Goal: Task Accomplishment & Management: Complete application form

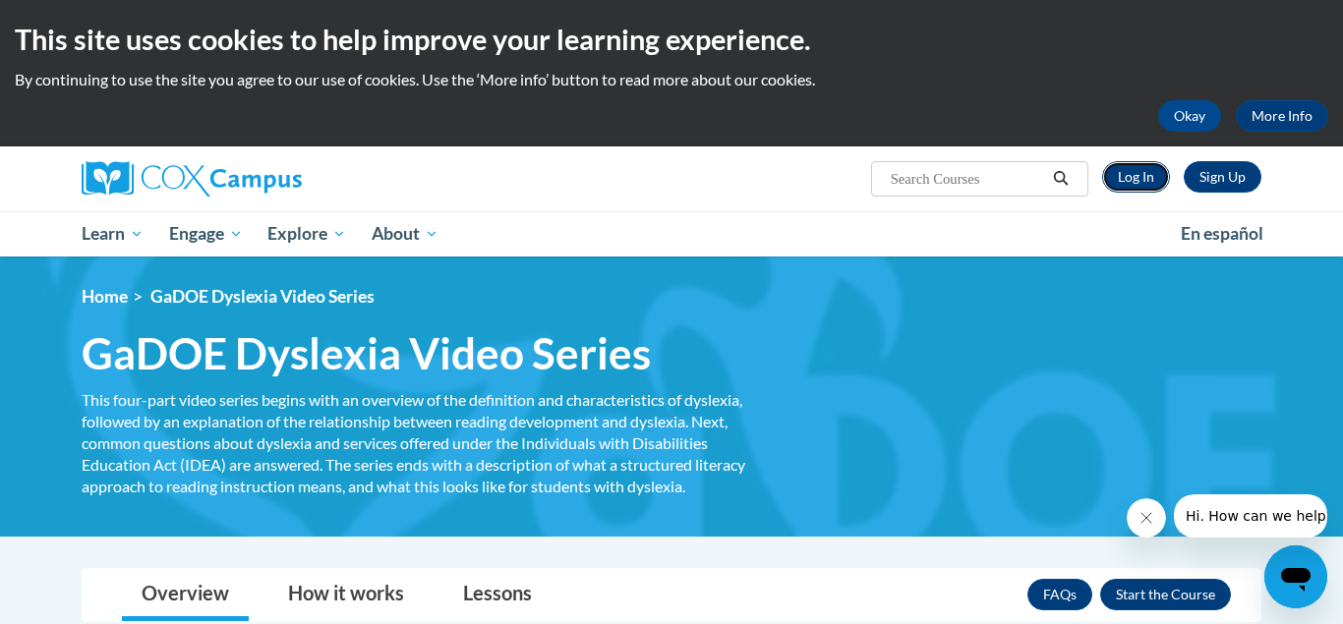
click at [1141, 182] on link "Log In" at bounding box center [1136, 176] width 68 height 31
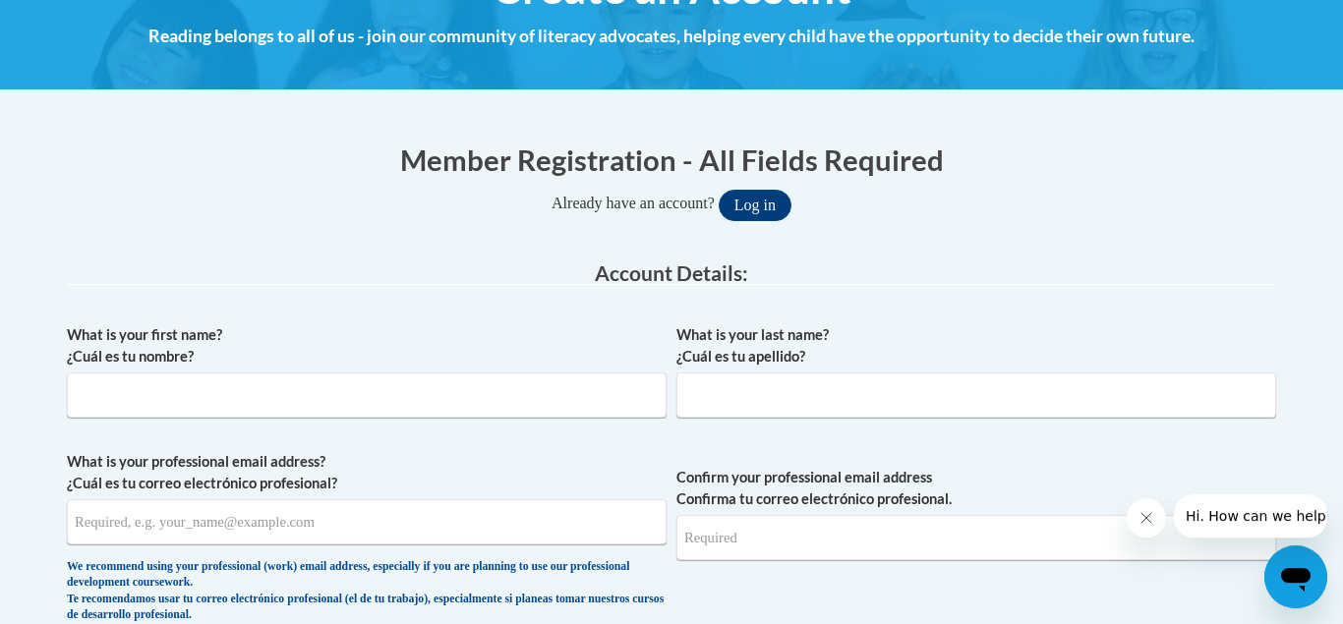
scroll to position [321, 0]
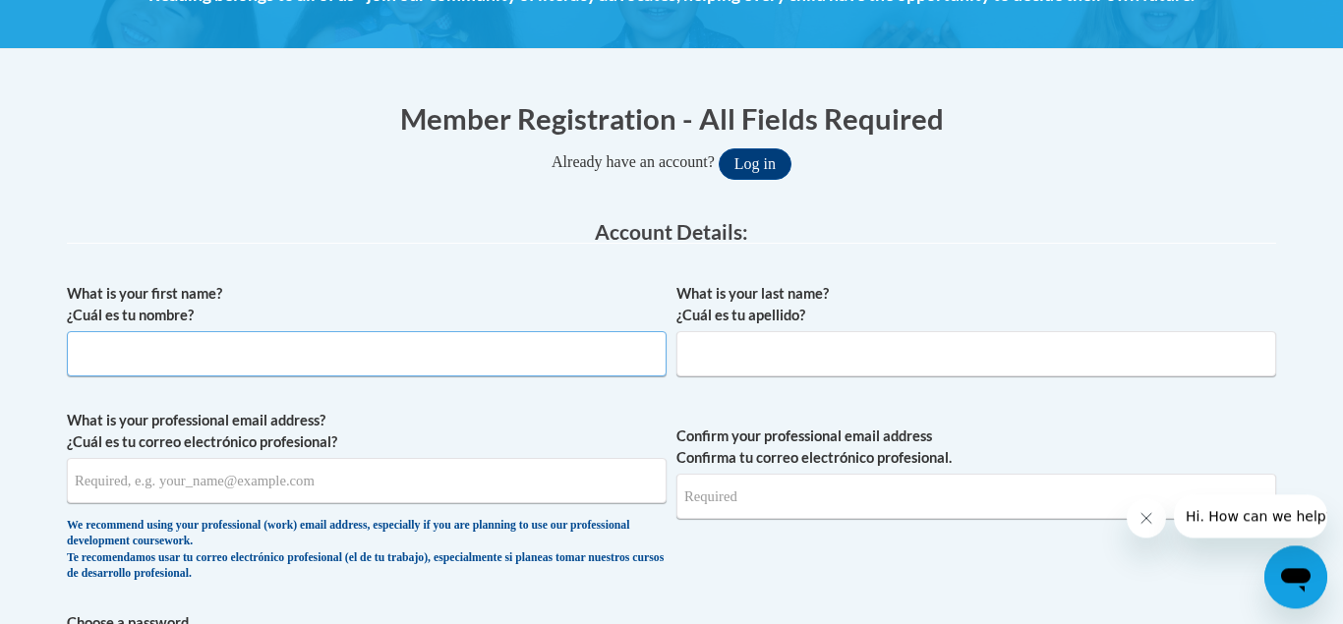
click at [383, 354] on input "What is your first name? ¿Cuál es tu nombre?" at bounding box center [367, 353] width 600 height 45
type input "[PERSON_NAME]"
click at [773, 344] on input "What is your last name? ¿Cuál es tu apellido?" at bounding box center [976, 353] width 600 height 45
type input "Nketiah"
click at [414, 294] on label "What is your first name? ¿Cuál es tu nombre?" at bounding box center [367, 304] width 600 height 43
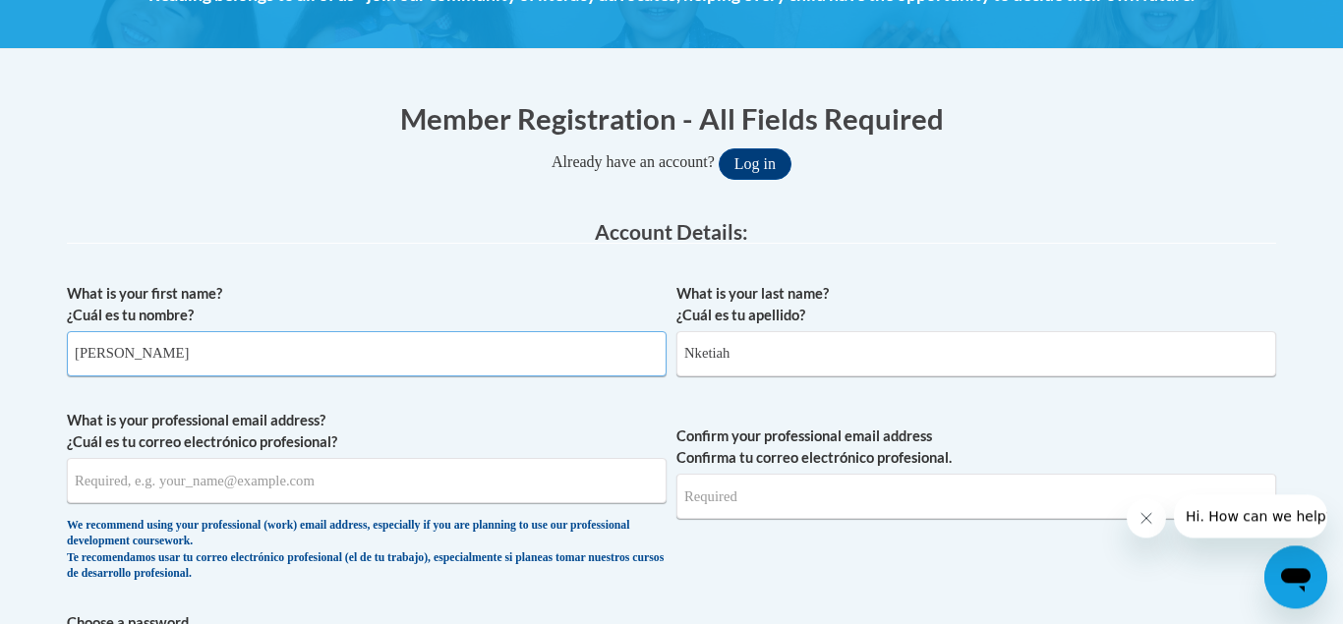
click at [414, 331] on input "[PERSON_NAME]" at bounding box center [367, 353] width 600 height 45
click at [414, 294] on label "What is your first name? ¿Cuál es tu nombre?" at bounding box center [367, 304] width 600 height 43
click at [414, 331] on input "[PERSON_NAME]" at bounding box center [367, 353] width 600 height 45
click at [414, 294] on label "What is your first name? ¿Cuál es tu nombre?" at bounding box center [367, 304] width 600 height 43
click at [414, 331] on input "Clinton" at bounding box center [367, 353] width 600 height 45
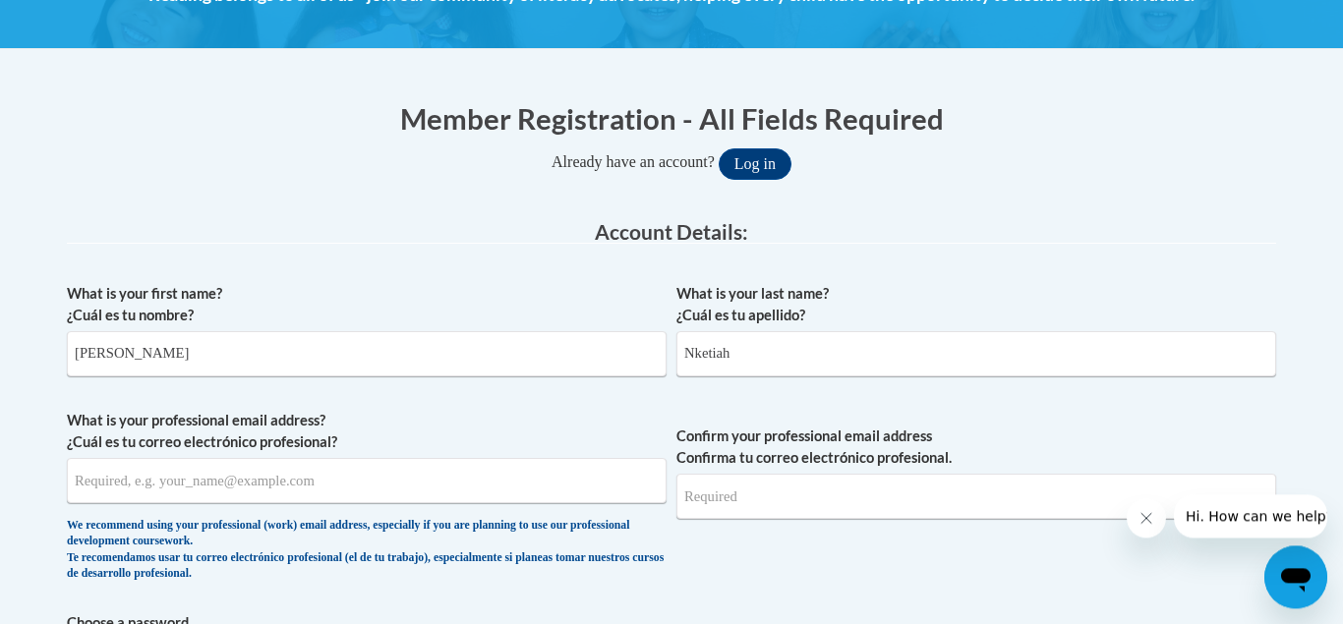
click at [371, 238] on legend "Account Details:" at bounding box center [671, 232] width 1209 height 23
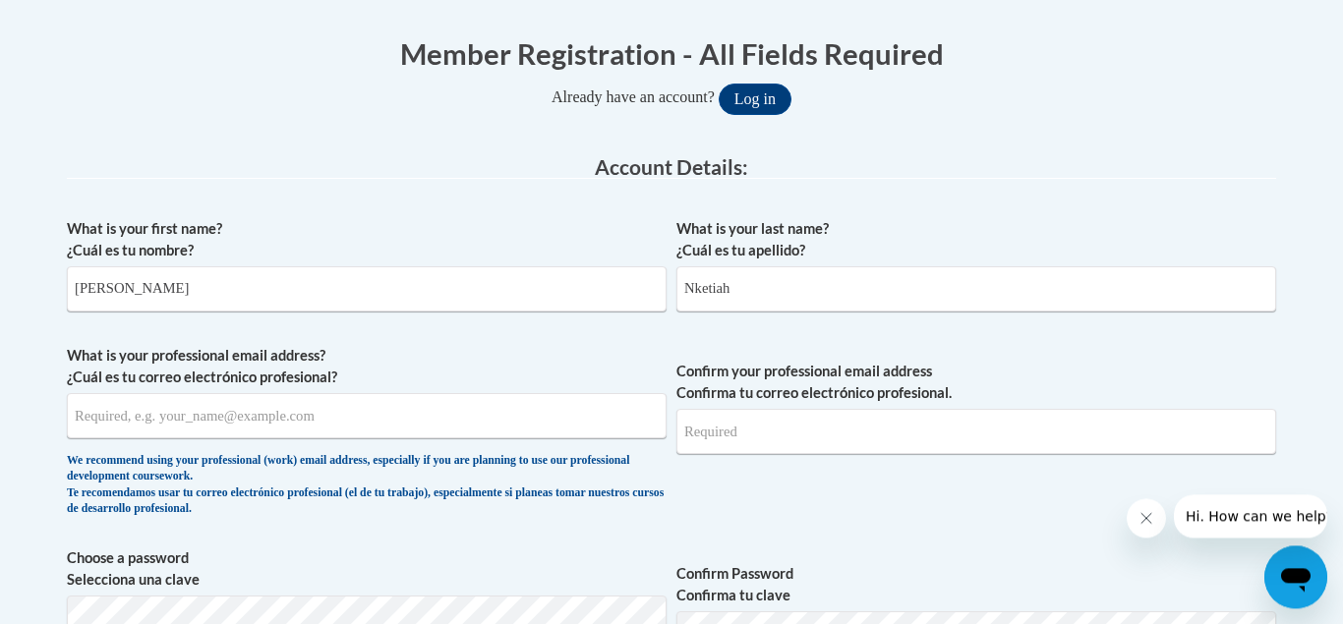
scroll to position [395, 0]
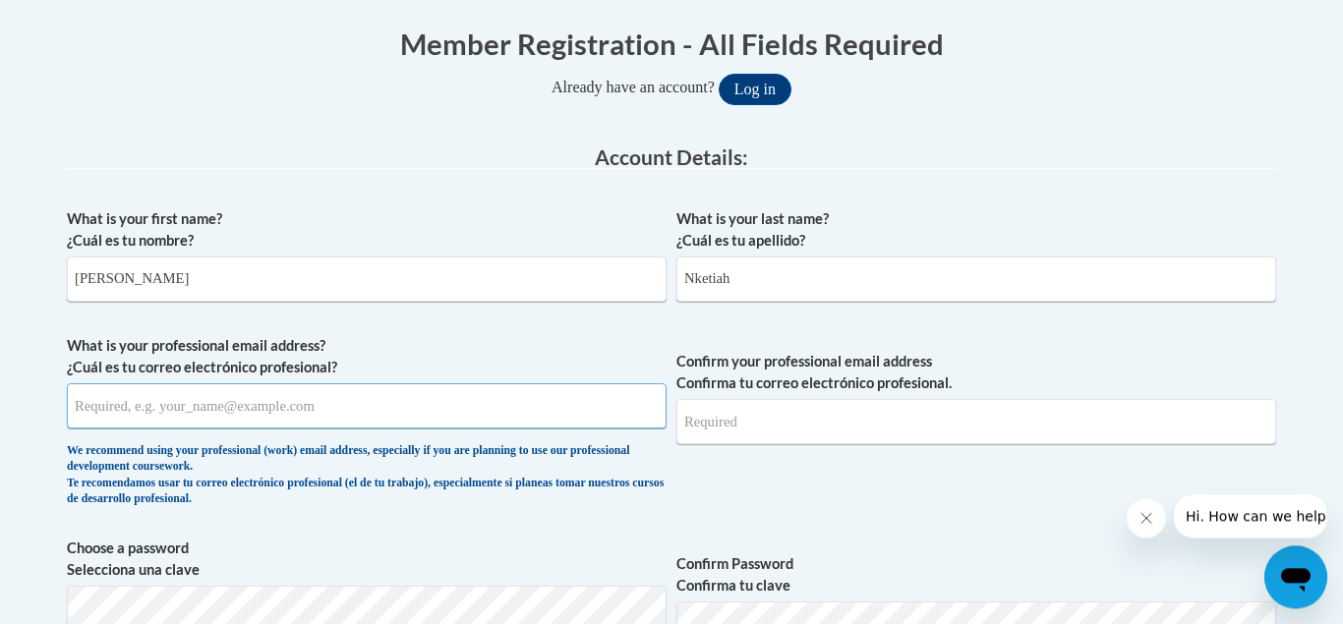
click at [190, 406] on input "What is your professional email address? ¿Cuál es tu correo electrónico profesi…" at bounding box center [367, 405] width 600 height 45
type input "nketiahc@mail.sacredheart.edu"
click at [766, 422] on input "Confirm your professional email address Confirma tu correo electrónico profesio…" at bounding box center [976, 421] width 600 height 45
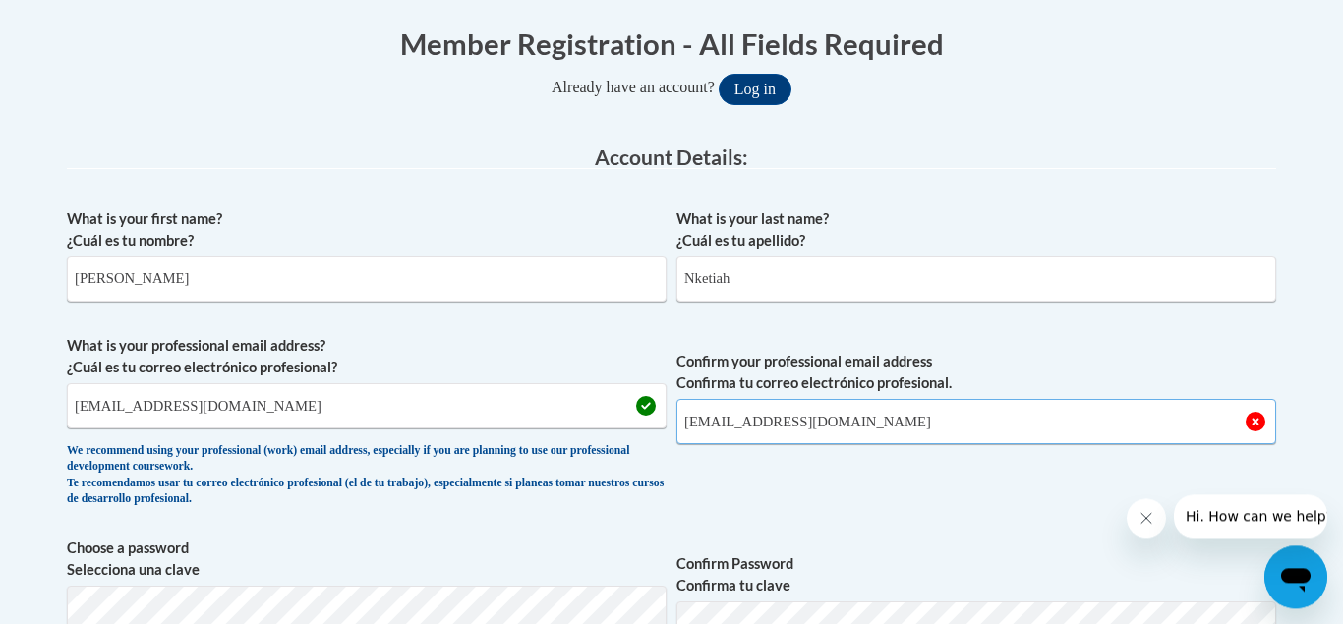
type input "nketiahc@mail.sacredheart.edu"
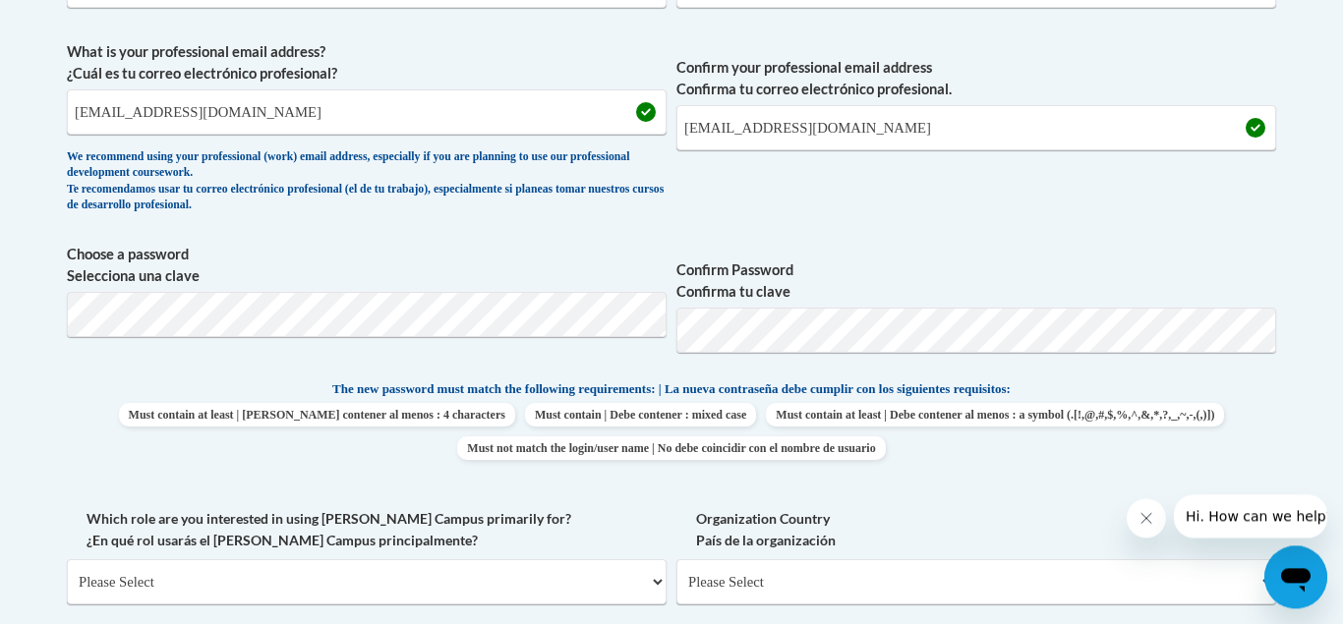
scroll to position [699, 0]
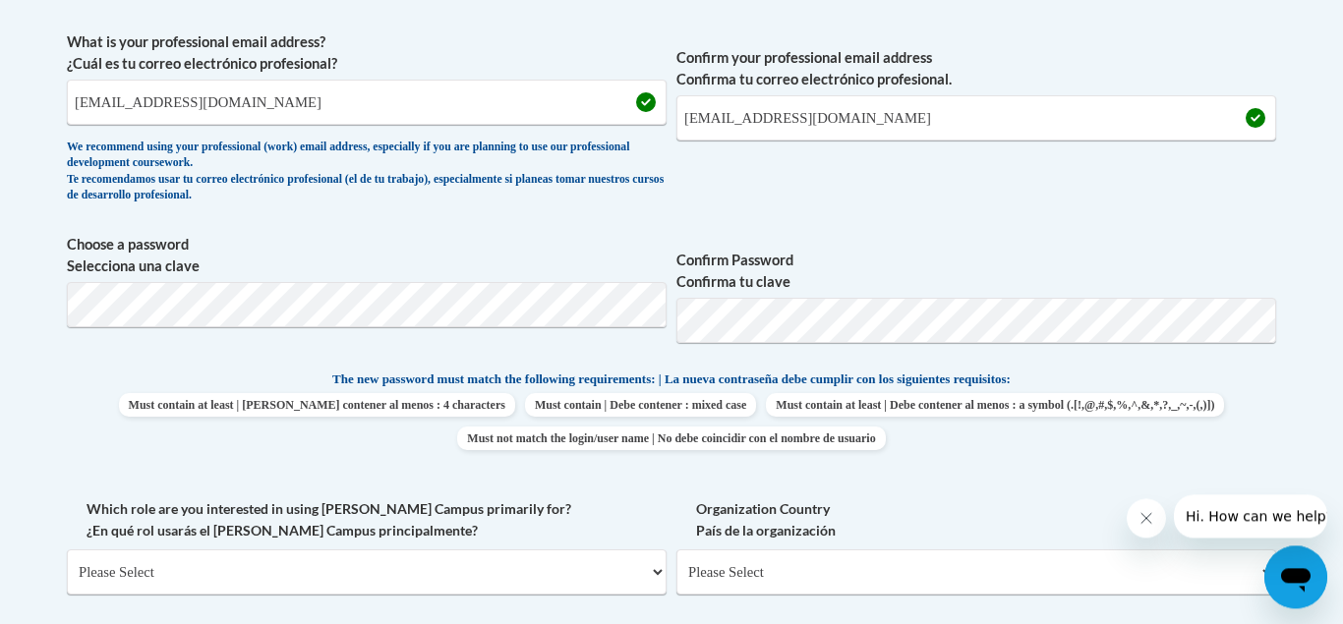
click at [1061, 272] on label "Confirm Password Confirma tu clave" at bounding box center [976, 271] width 600 height 43
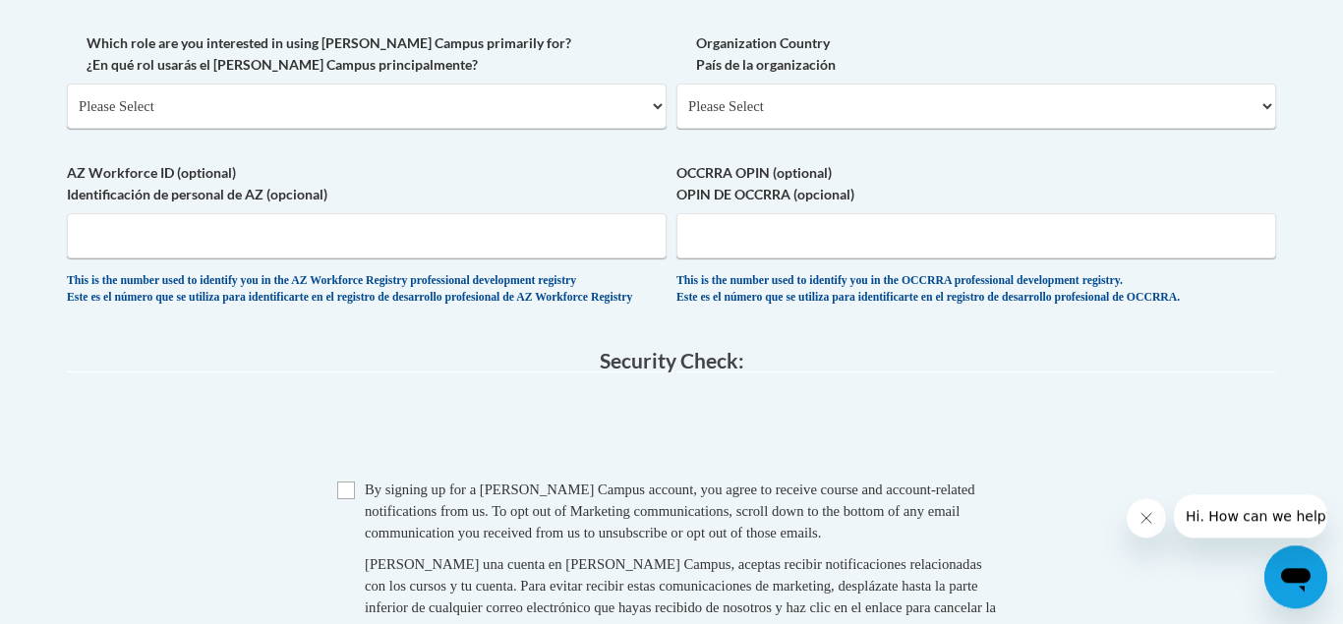
scroll to position [1166, 0]
click at [67, 83] on select "Please Select College/University | Colegio/Universidad Community/Nonprofit Part…" at bounding box center [367, 105] width 600 height 45
select select "fbf2d438-af2f-41f8-98f1-81c410e29de3"
click option "Educator | Educador(a)" at bounding box center [0, 0] width 0 height 0
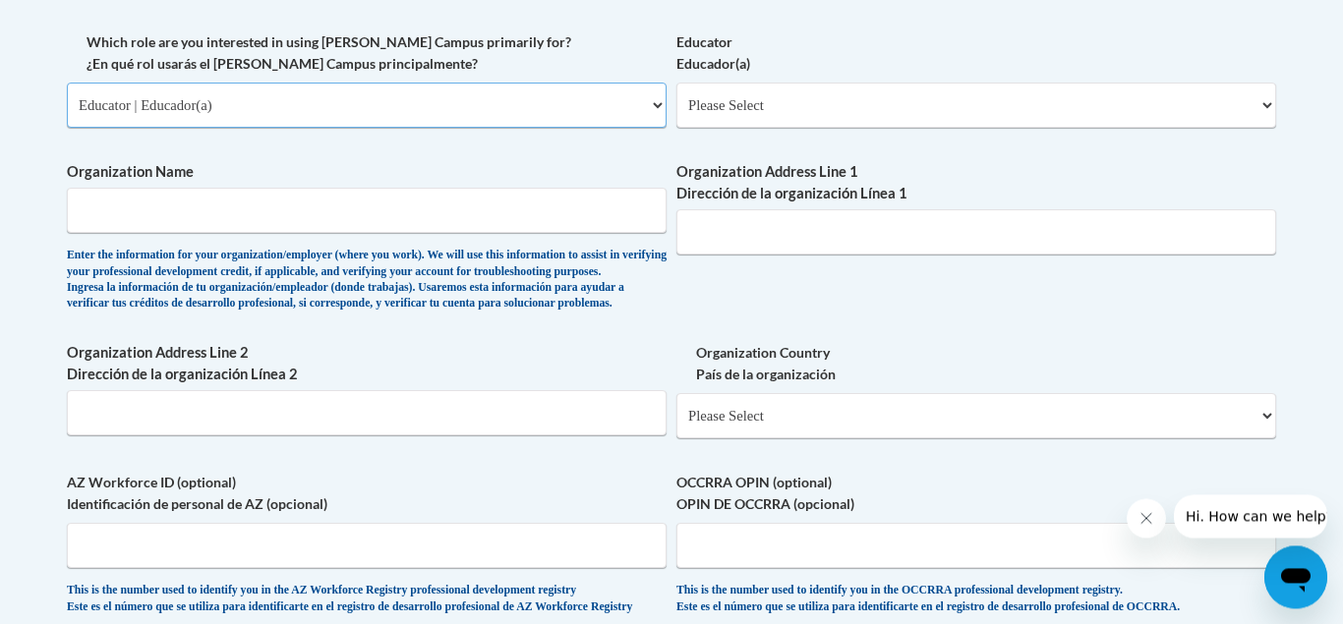
click at [67, 83] on select "Please Select College/University | Colegio/Universidad Community/Nonprofit Part…" at bounding box center [367, 105] width 600 height 45
click option "Educator | Educador(a)" at bounding box center [0, 0] width 0 height 0
click at [676, 83] on select "Please Select Early Learning/Daycare Teacher/Family Home Care Provider | Maestr…" at bounding box center [976, 105] width 600 height 45
click option "Elementary Teacher | Maestro(a) de escuela primaria" at bounding box center [0, 0] width 0 height 0
click at [676, 83] on select "Please Select Early Learning/Daycare Teacher/Family Home Care Provider | Maestr…" at bounding box center [976, 105] width 600 height 45
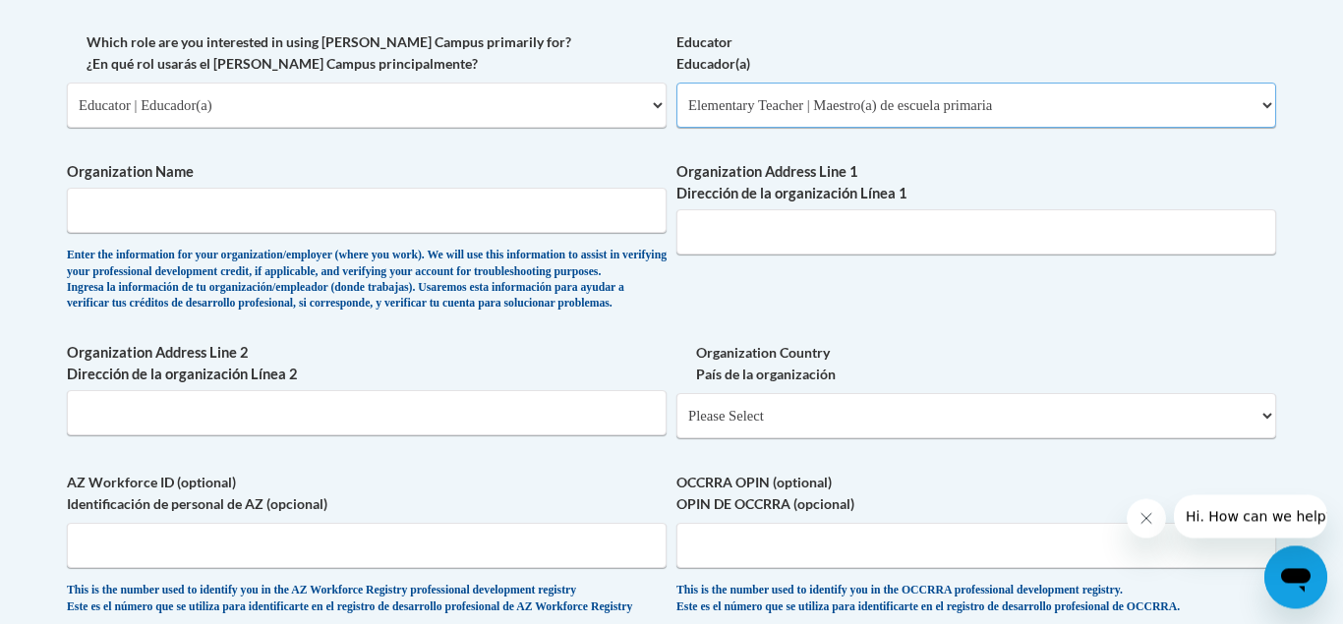
select select "67563ca1-16dc-4830-a7b3-94a34bed3689"
click option "Other | Otro" at bounding box center [0, 0] width 0 height 0
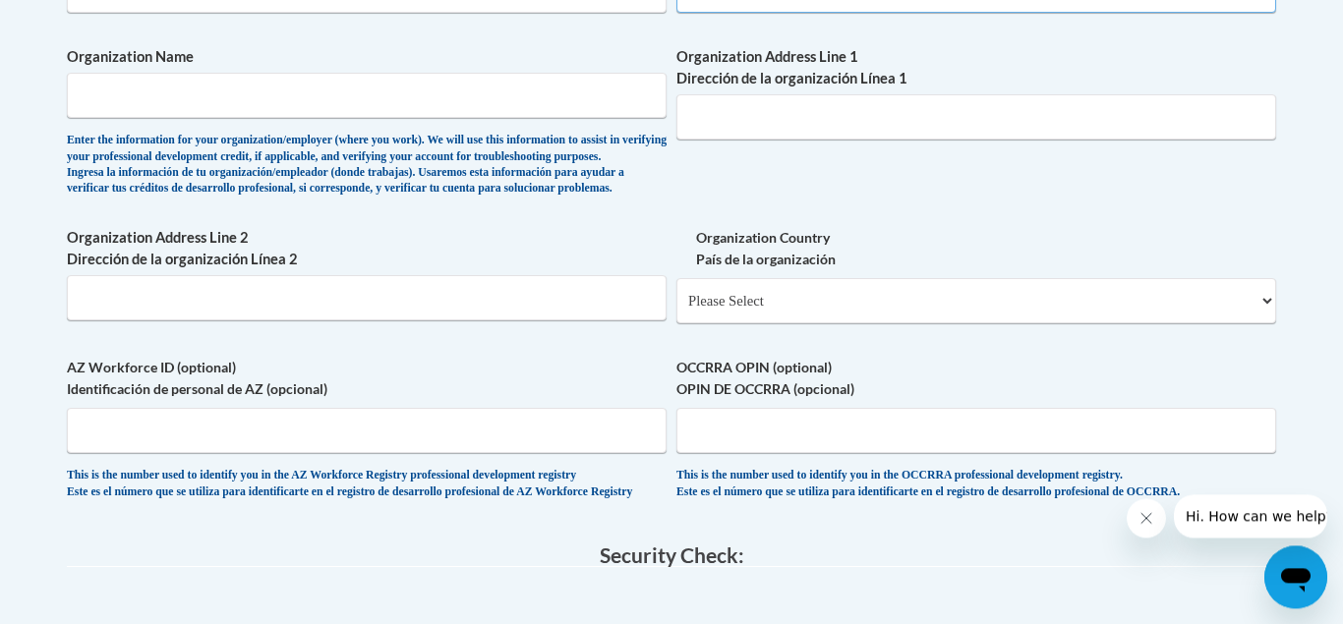
scroll to position [1279, 0]
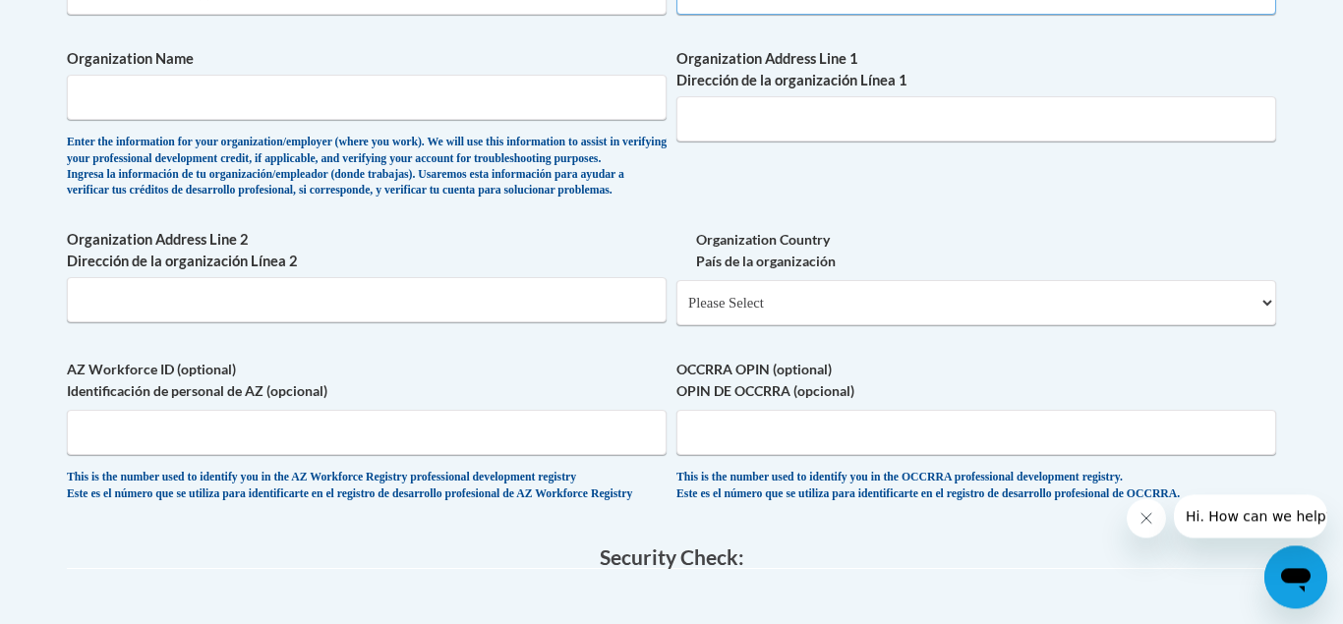
click at [747, 320] on select "Please Select United States | Estados Unidos Outside of the United States | Fue…" at bounding box center [976, 302] width 600 height 45
select select "ad49bcad-a171-4b2e-b99c-48b446064914"
click option "United States | Estados Unidos" at bounding box center [0, 0] width 0 height 0
select select
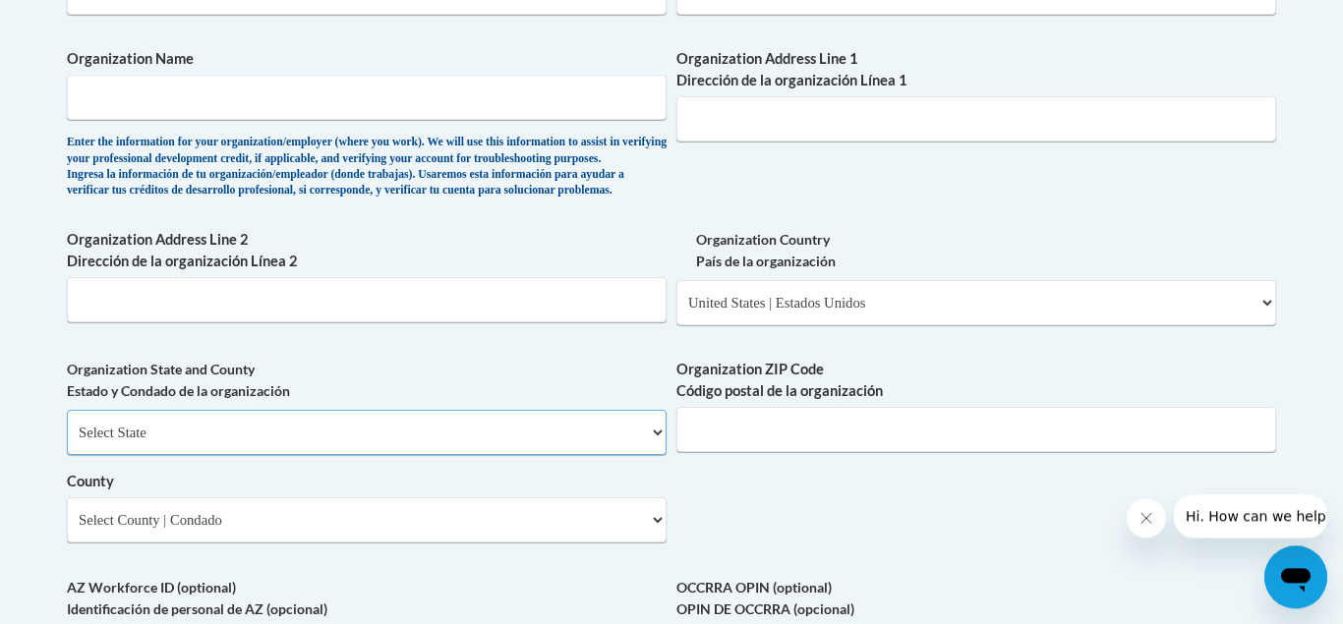
click at [589, 455] on select "Select State Alabama Alaska Arizona Arkansas California Colorado Connecticut De…" at bounding box center [367, 432] width 600 height 45
select select "Connecticut"
click option "Connecticut" at bounding box center [0, 0] width 0 height 0
click at [586, 543] on select "Select County Capitol Greater Bridgeport Lower Connecticut River Valley Naugatu…" at bounding box center [367, 520] width 600 height 45
select select "Greater Bridgeport"
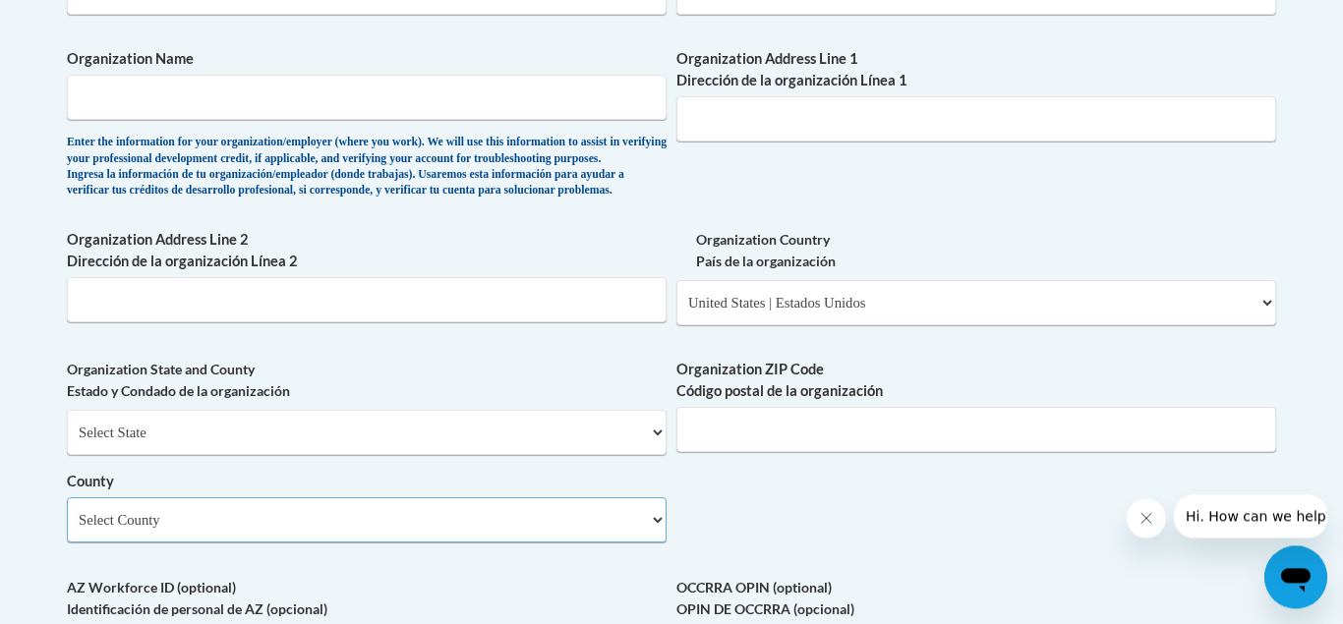
click option "Greater Bridgeport" at bounding box center [0, 0] width 0 height 0
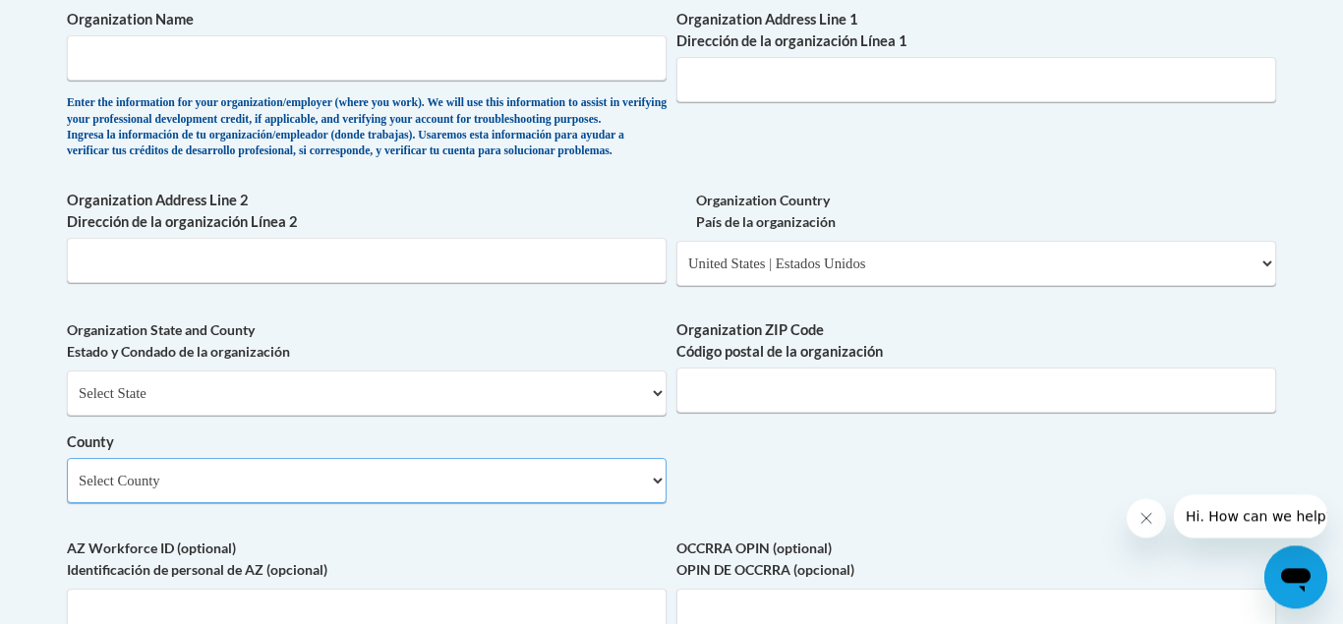
scroll to position [1314, 0]
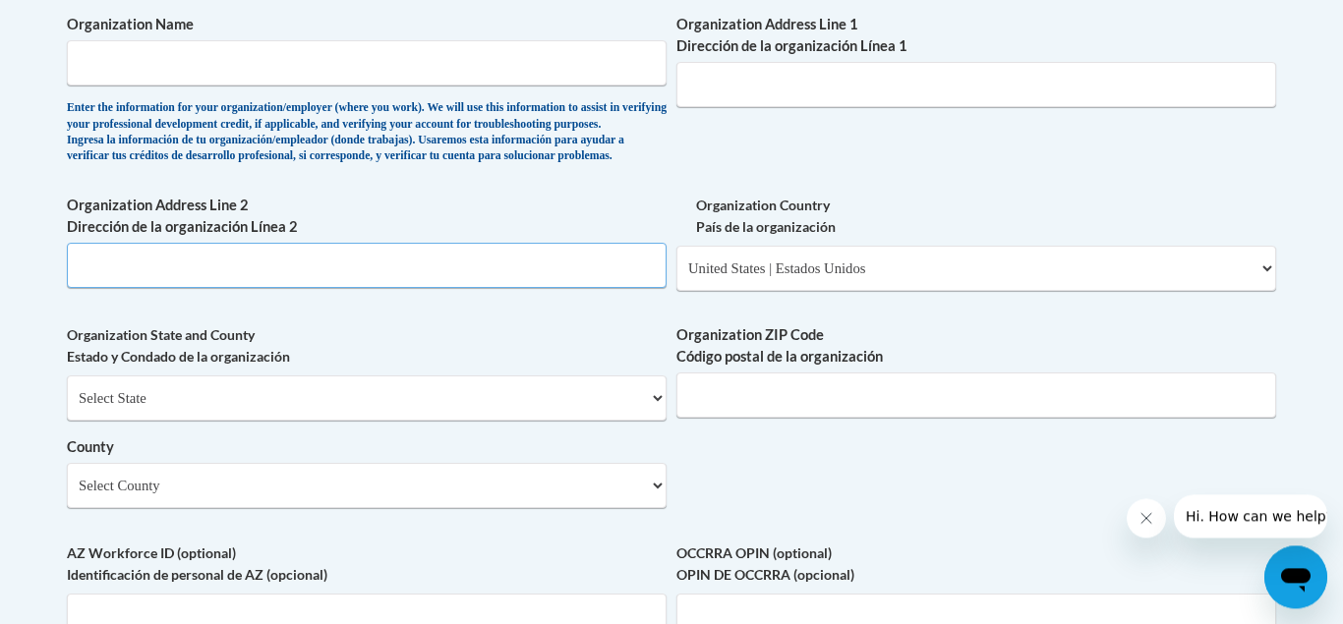
click at [447, 288] on input "Organization Address Line 2 Dirección de la organización Línea 2" at bounding box center [367, 265] width 600 height 45
click at [104, 288] on input "240 linwood Ave" at bounding box center [367, 265] width 600 height 45
type input "240 Linwood Ave"
click at [268, 83] on input "Organization Name" at bounding box center [367, 62] width 600 height 45
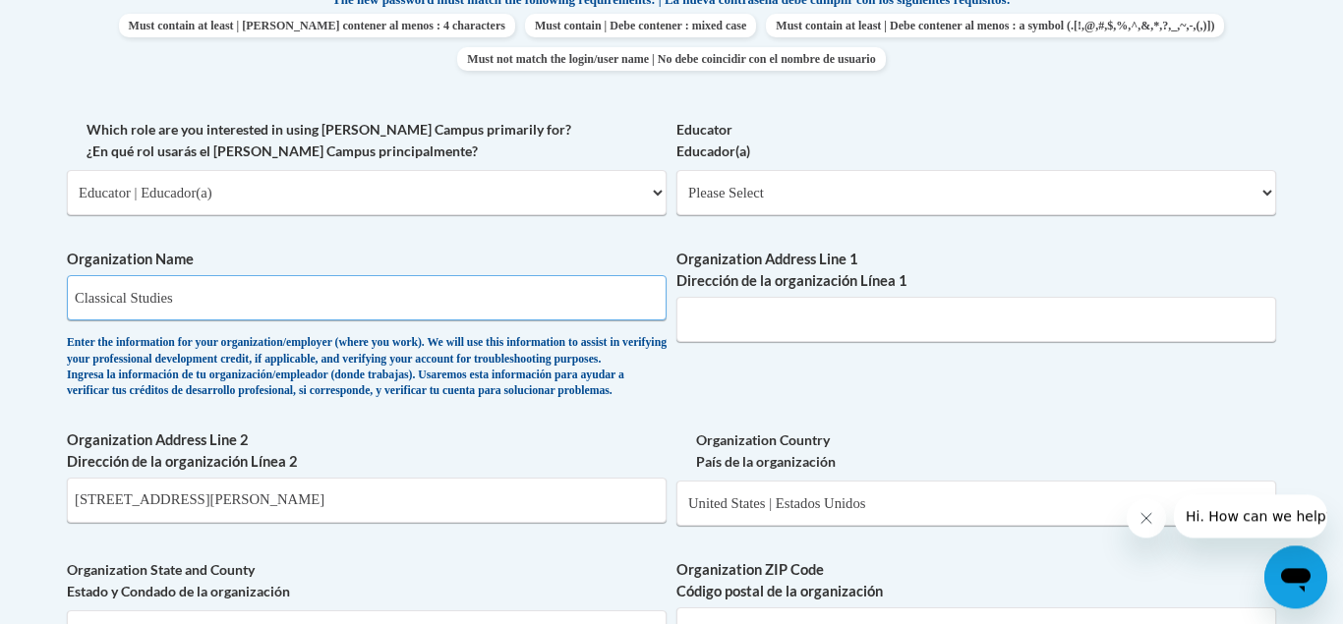
scroll to position [1076, 0]
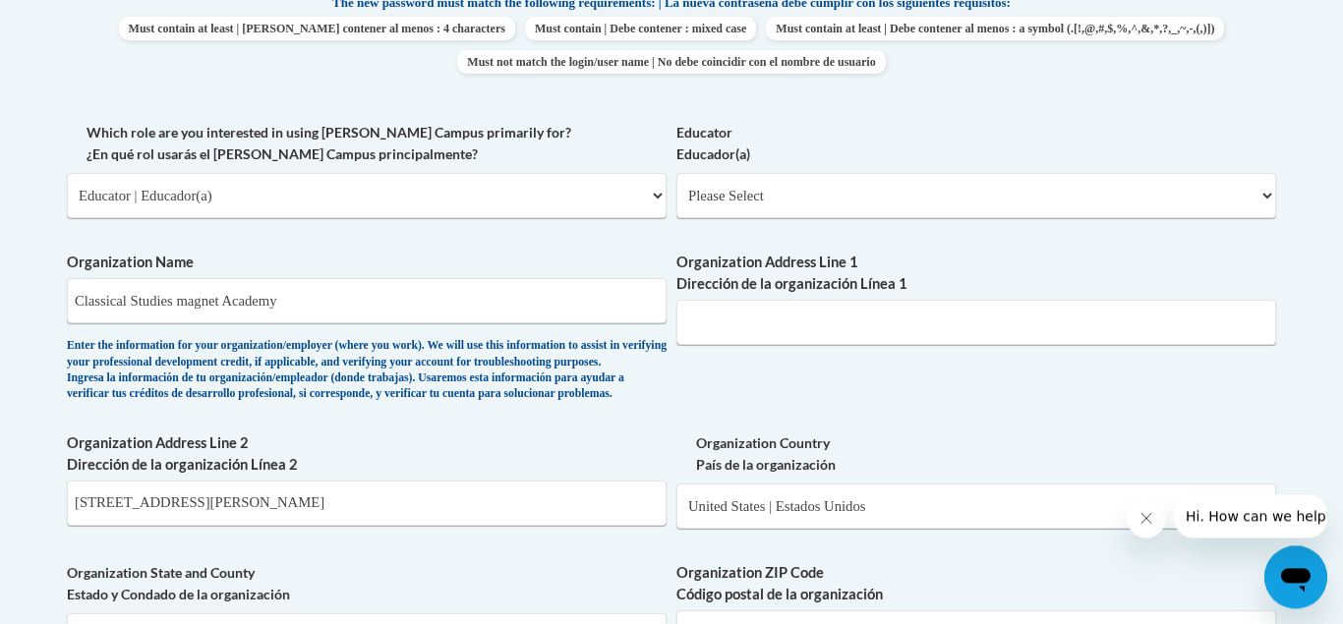
click at [496, 241] on div "What is your first name? ¿Cuál es tu nombre? Clinton What is your last name? ¿C…" at bounding box center [671, 231] width 1209 height 1426
click at [200, 299] on input "Classical Studies magnet Academy" at bounding box center [367, 300] width 600 height 45
click at [195, 307] on input "Classical Studies magnet Academy" at bounding box center [367, 300] width 600 height 45
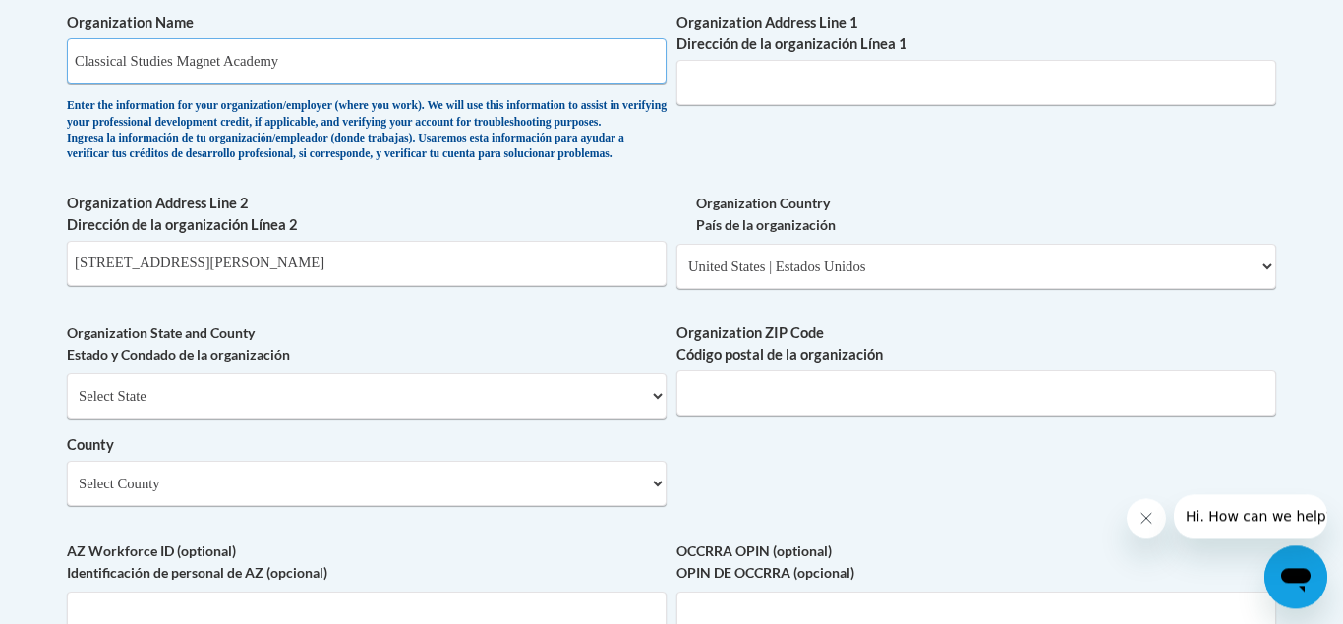
scroll to position [1324, 0]
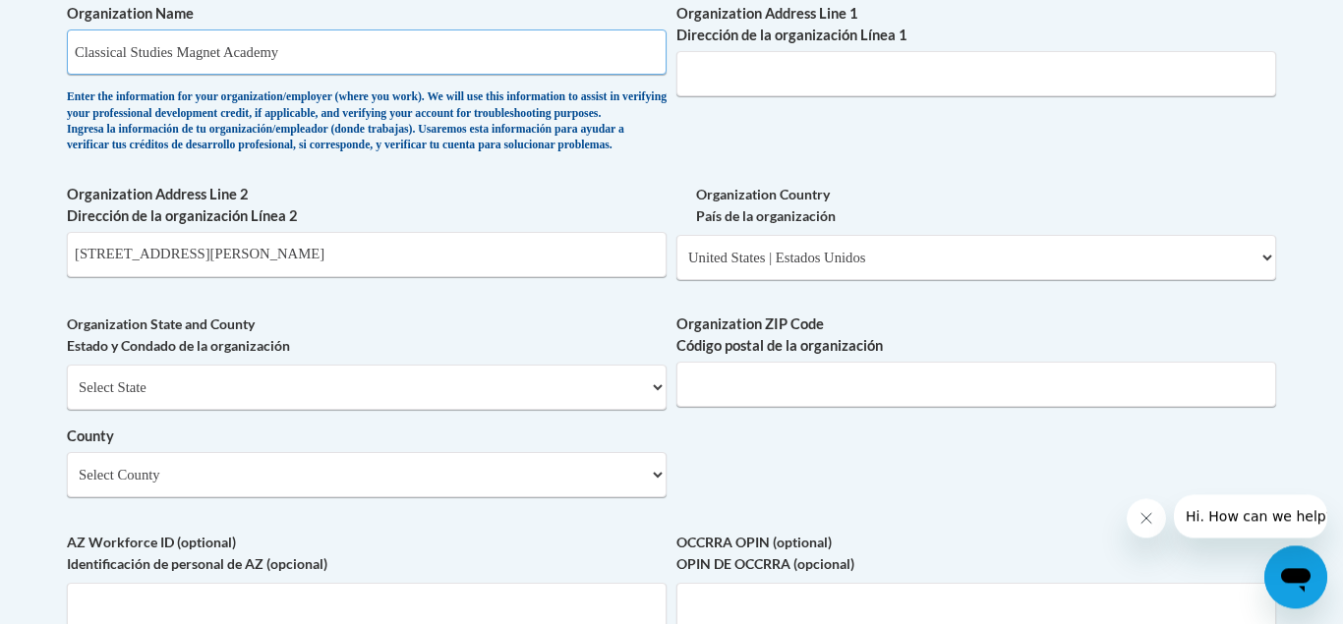
type input "Classical Studies Magnet Academy"
click at [831, 407] on input "Organization ZIP Code Código postal de la organización" at bounding box center [976, 384] width 600 height 45
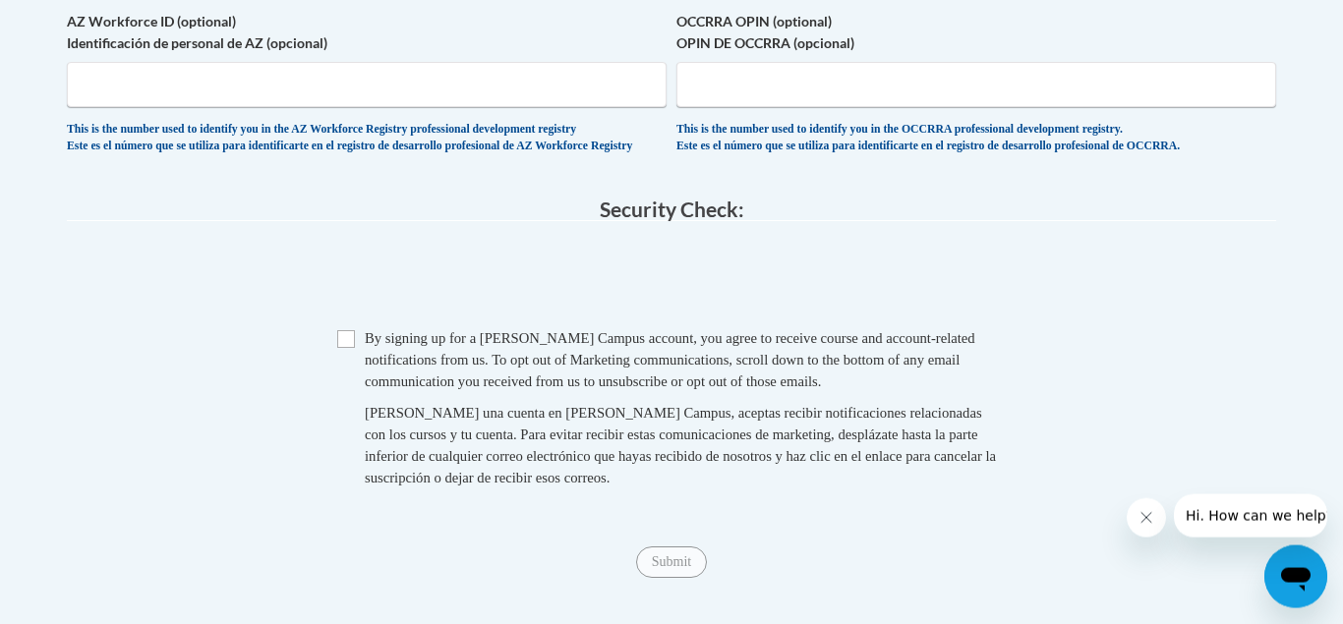
type input "06604"
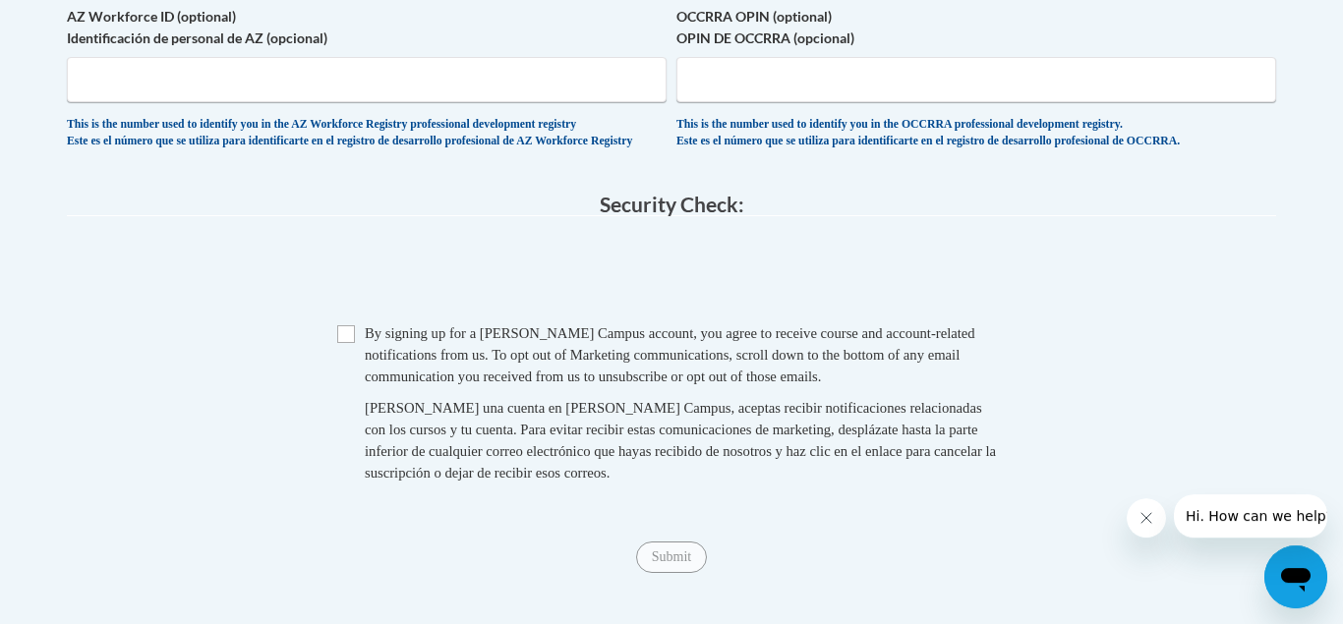
click at [329, 399] on div "Checkbox By signing up for a Cox Campus account, you agree to receive course an…" at bounding box center [671, 413] width 1209 height 181
click at [339, 343] on input "Checkbox" at bounding box center [346, 334] width 18 height 18
checkbox input "true"
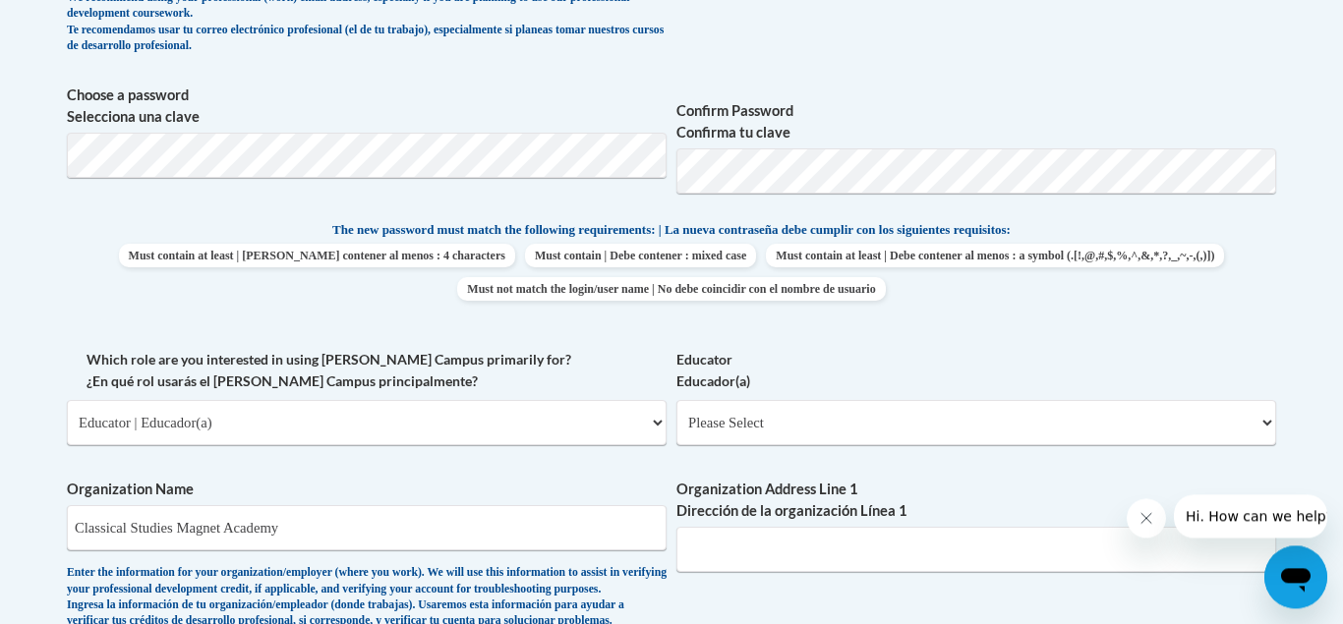
scroll to position [847, 0]
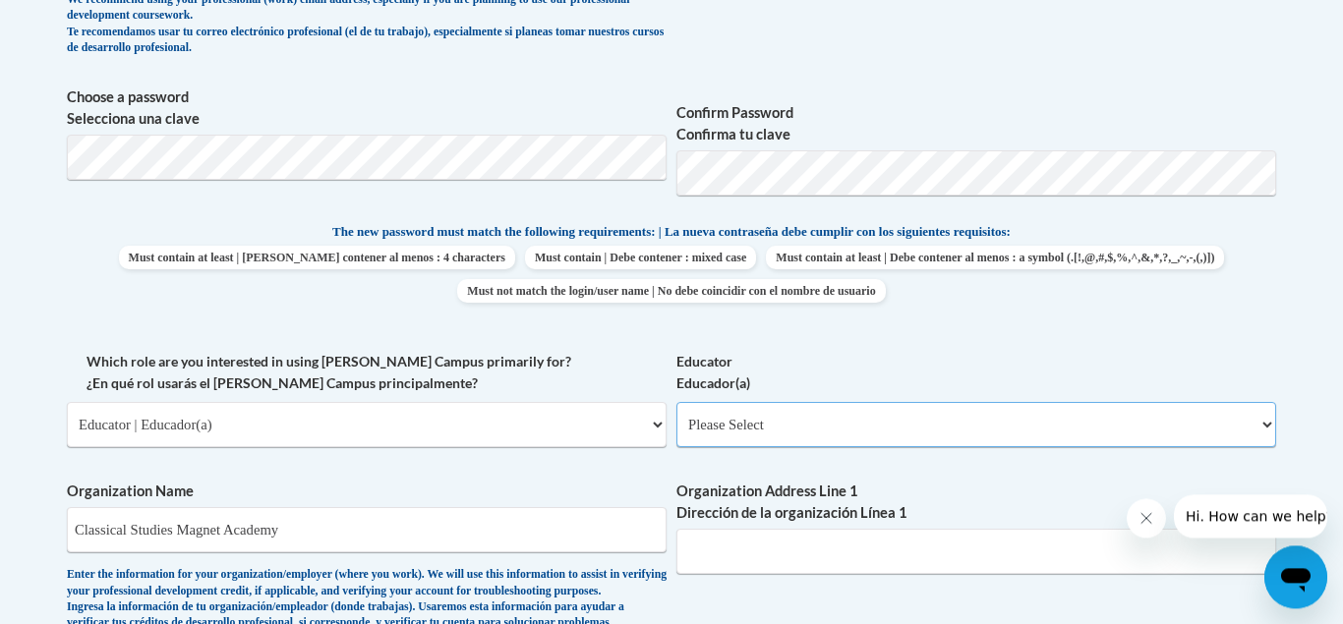
click at [1135, 415] on select "Please Select Early Learning/Daycare Teacher/Family Home Care Provider | Maestr…" at bounding box center [976, 424] width 600 height 45
select select "8e40623d-54d0-45cd-9f92-5df65cd3f8cf"
click option "Elementary Teacher | Maestro(a) de escuela primaria" at bounding box center [0, 0] width 0 height 0
select select "null"
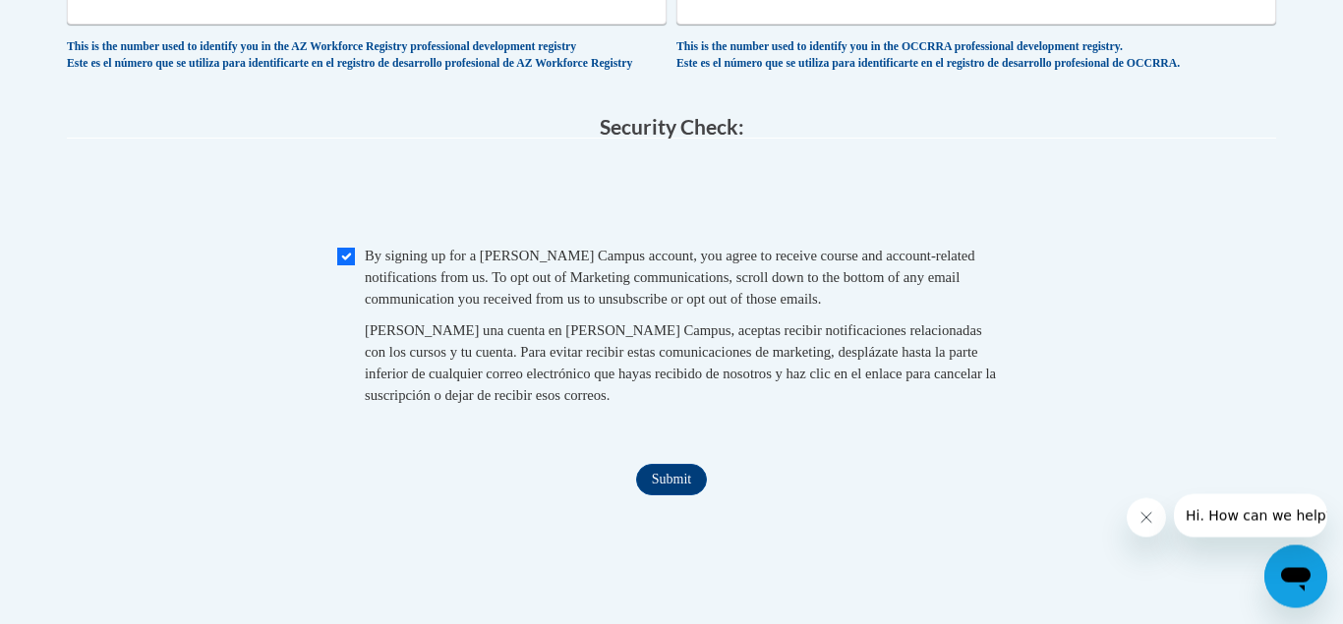
scroll to position [1909, 0]
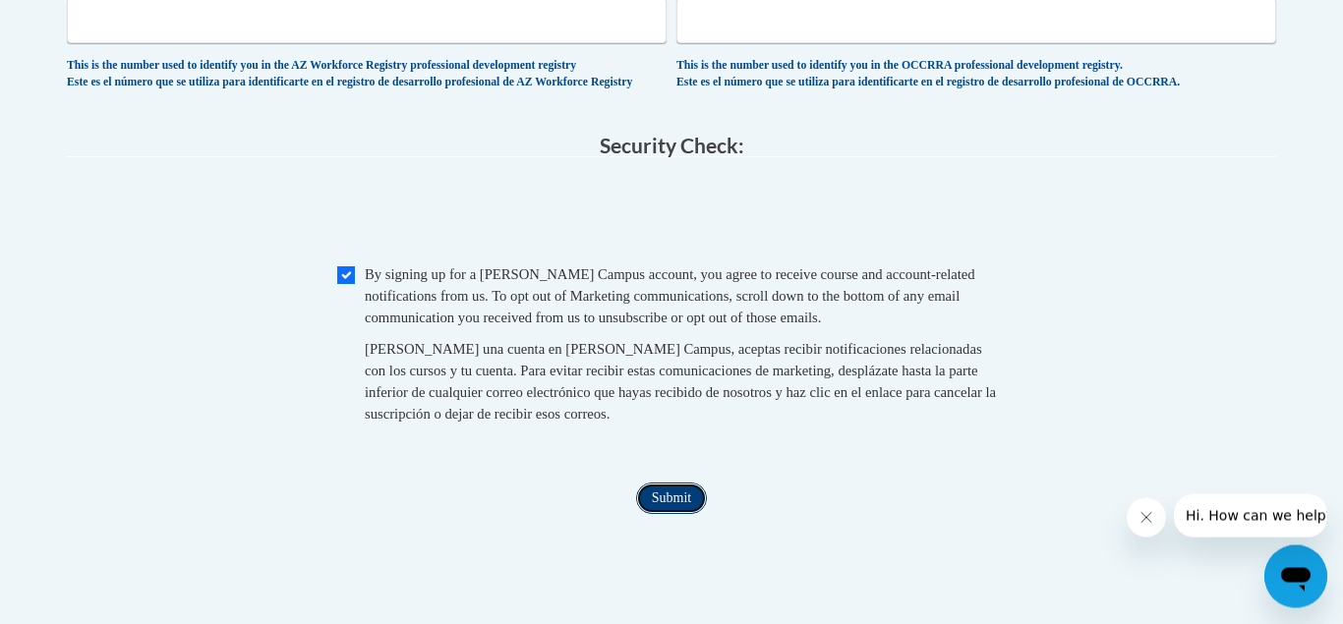
click at [672, 515] on input "Submit" at bounding box center [671, 499] width 71 height 31
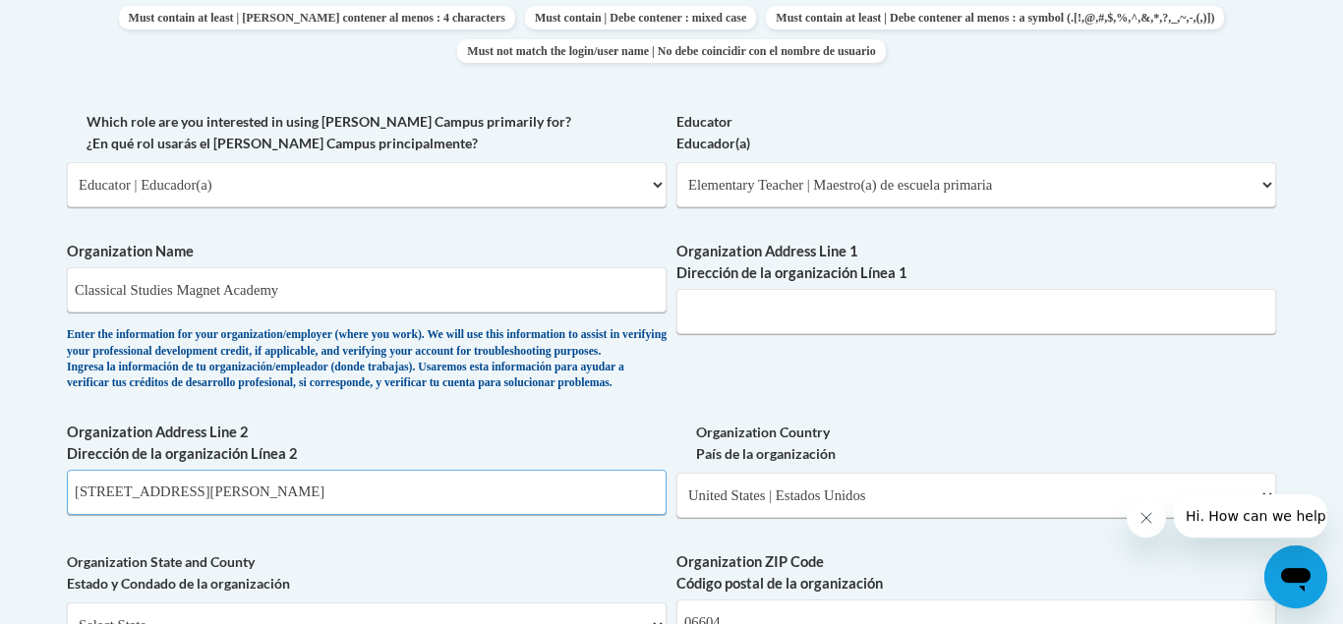
click at [206, 515] on input "240 Linwood Ave" at bounding box center [367, 492] width 600 height 45
type input "2"
click at [781, 309] on input "Organization Address Line 1 Dirección de la organización Línea 1" at bounding box center [976, 311] width 600 height 45
type input "@"
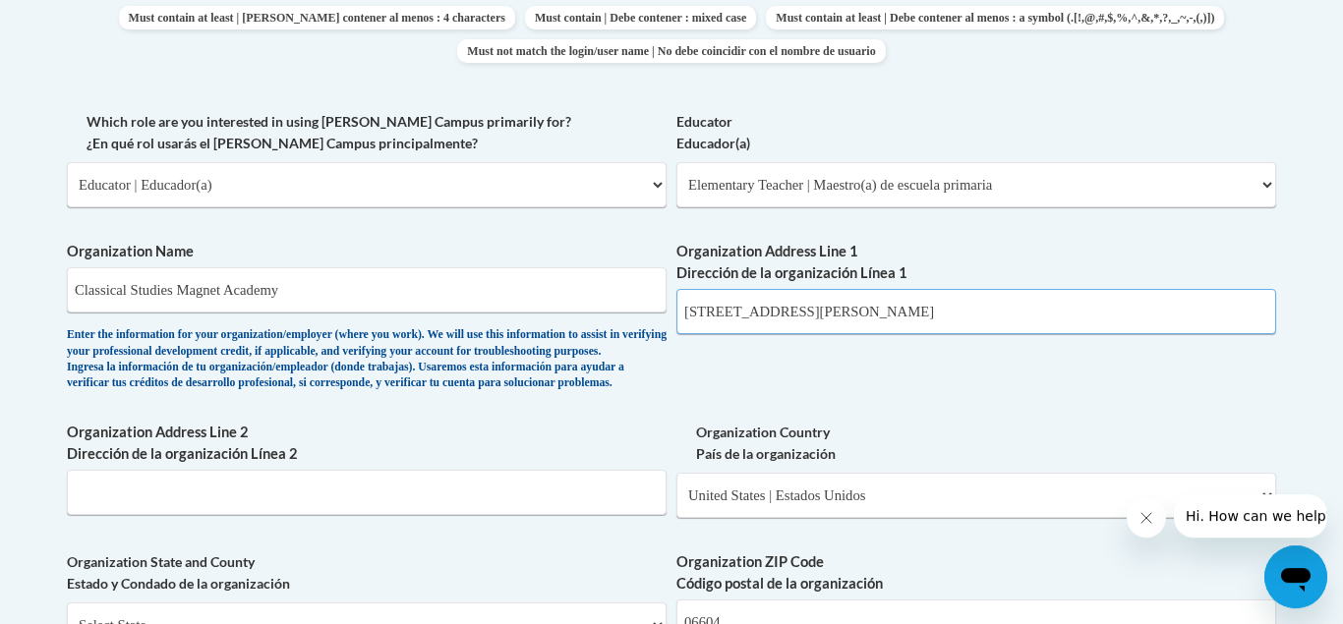
type input "240 Linwood Ave"
click at [935, 383] on div "What is your first name? ¿Cuál es tu nombre? Clinton What is your last name? ¿C…" at bounding box center [671, 220] width 1209 height 1426
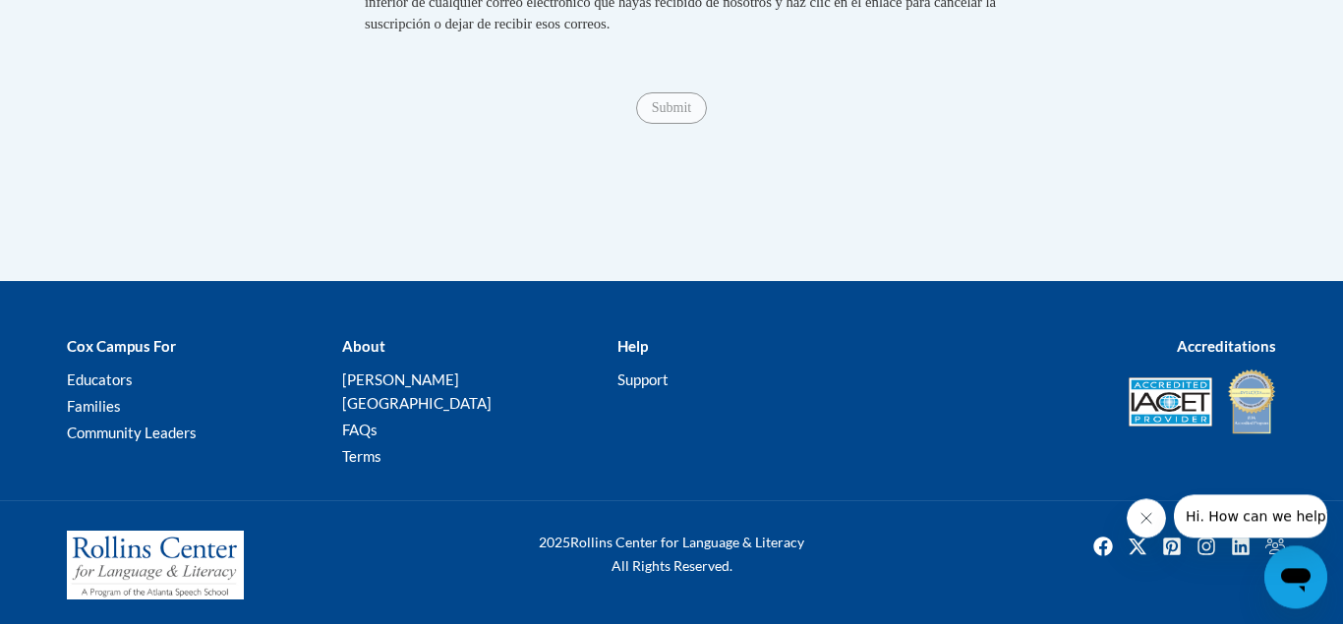
scroll to position [2273, 0]
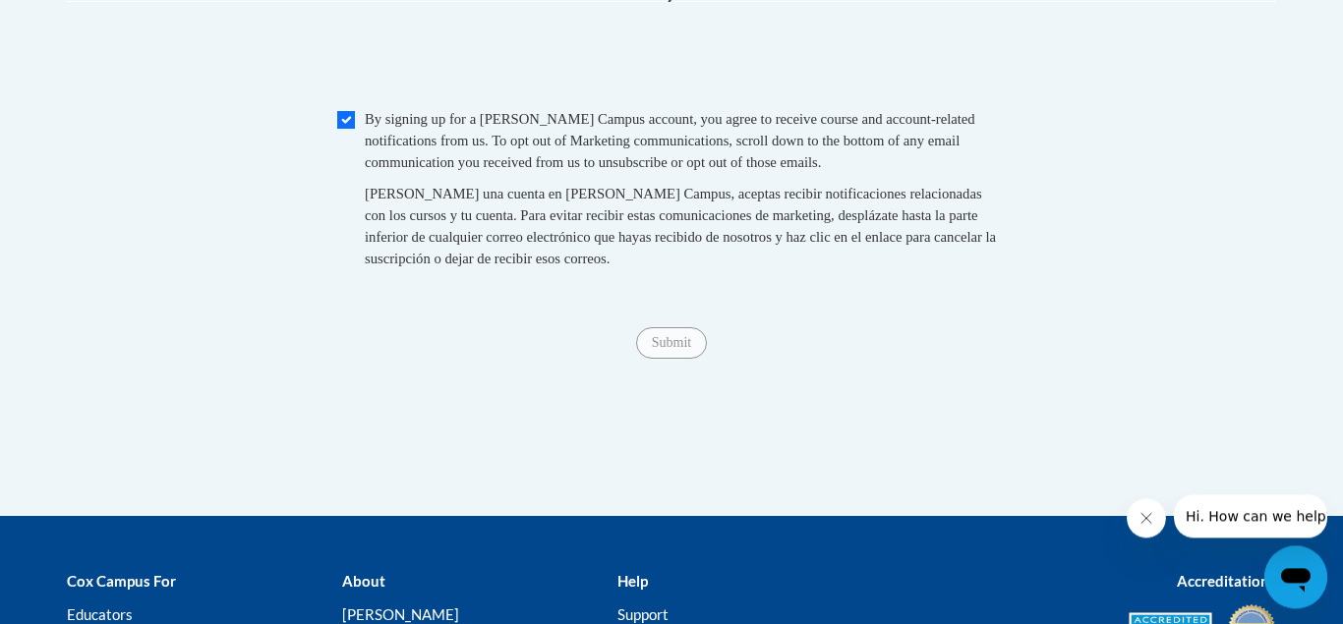
scroll to position [2064, 0]
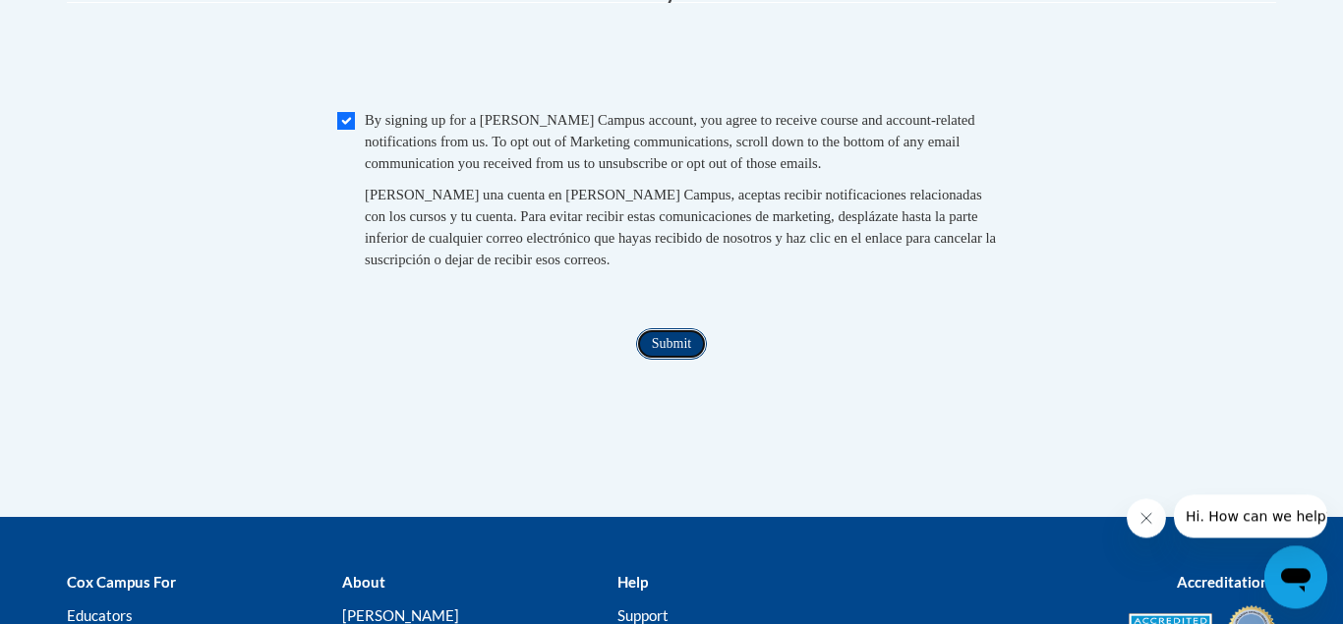
click at [665, 360] on input "Submit" at bounding box center [671, 343] width 71 height 31
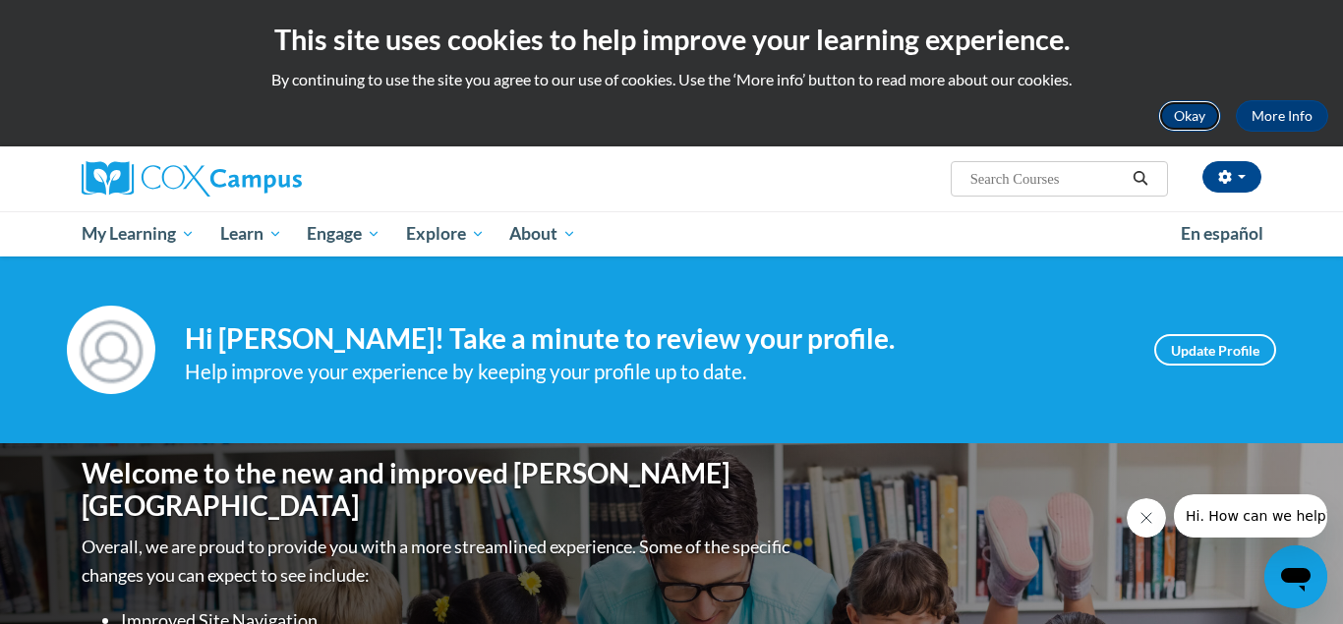
click at [1176, 104] on button "Okay" at bounding box center [1189, 115] width 63 height 31
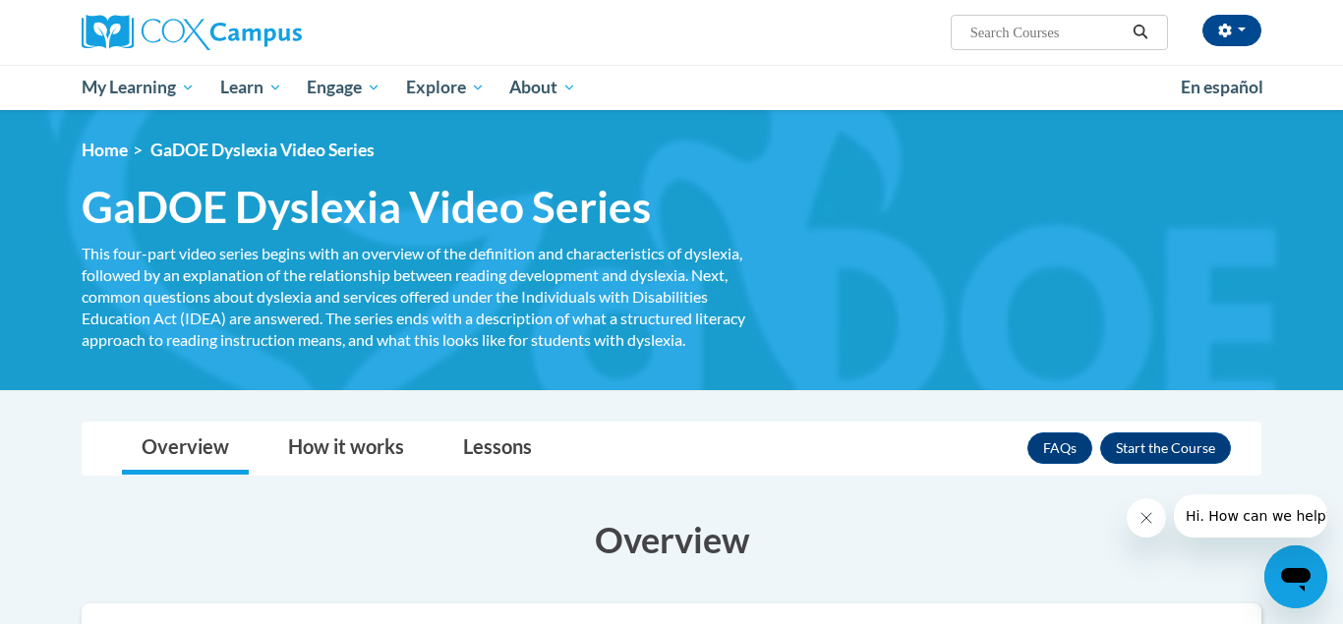
click at [992, 46] on span "Search Search..." at bounding box center [1059, 32] width 217 height 35
click at [1233, 36] on button "button" at bounding box center [1232, 30] width 59 height 31
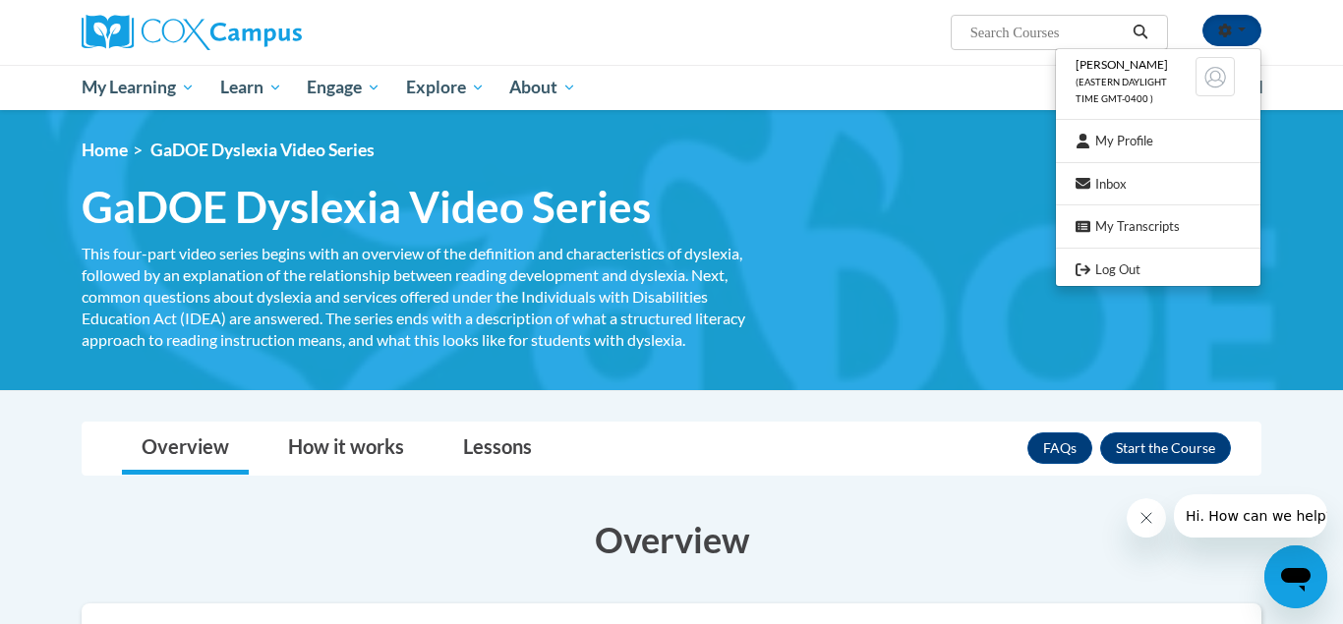
click at [908, 86] on ul "My Learning My Learning My Course Progress Certificates My Action Plans Group D…" at bounding box center [618, 87] width 1099 height 45
